Goal: Entertainment & Leisure: Browse casually

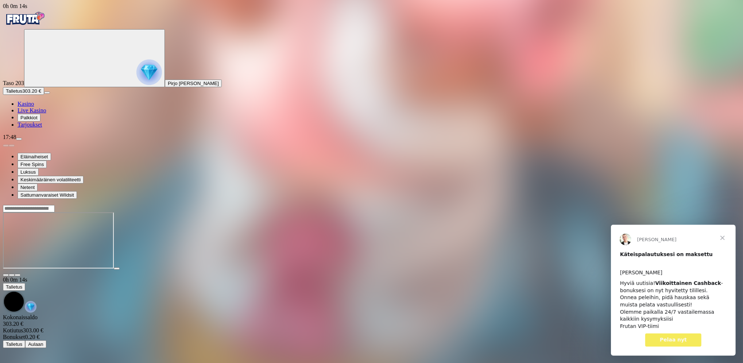
click at [722, 238] on span "Sulje" at bounding box center [723, 238] width 26 height 26
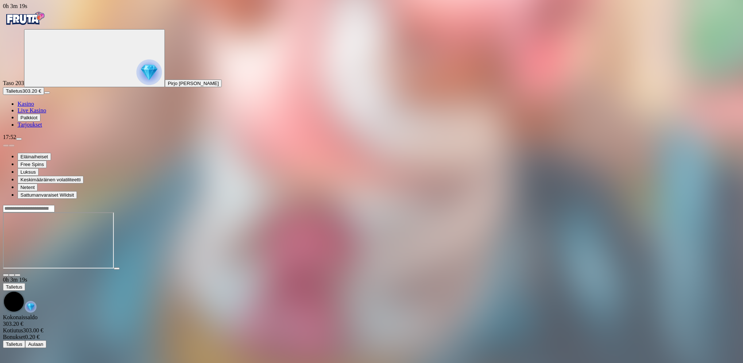
click at [22, 94] on span "Talletus" at bounding box center [14, 90] width 16 height 5
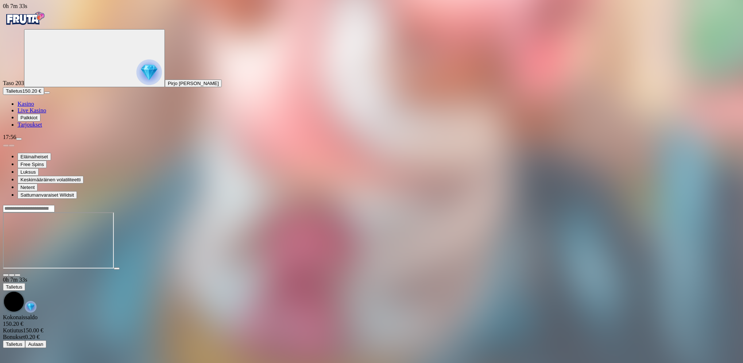
click at [19, 139] on span "menu icon" at bounding box center [19, 139] width 0 height 0
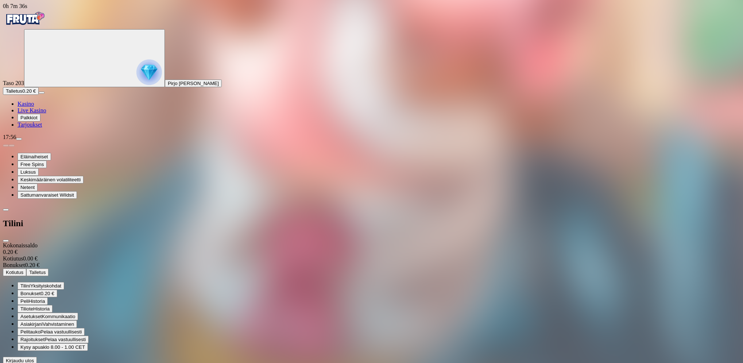
click at [34, 358] on span "Kirjaudu ulos" at bounding box center [20, 360] width 28 height 5
